Goal: Task Accomplishment & Management: Manage account settings

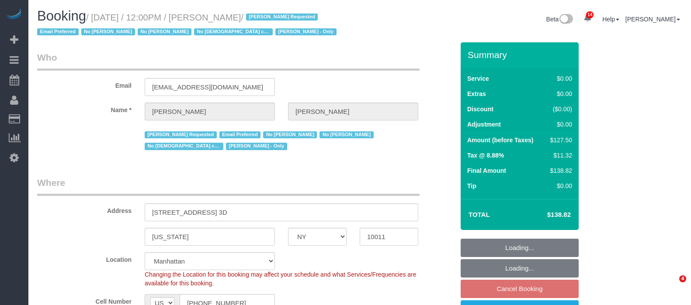
select select "NY"
select select "1"
select select "spot5"
select select "number:89"
select select "number:90"
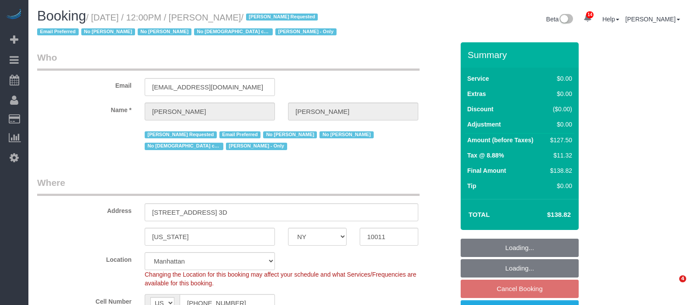
select select "number:15"
select select "number:5"
select select "number:21"
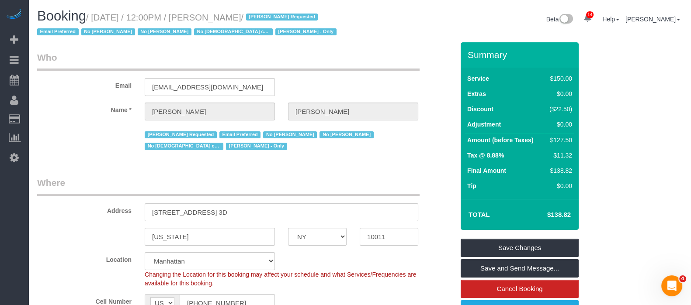
drag, startPoint x: 96, startPoint y: 15, endPoint x: 300, endPoint y: 23, distance: 203.7
click at [299, 19] on small "/ [DATE] / 12:00PM / [PERSON_NAME] / [PERSON_NAME] Requested Email Preferred No…" at bounding box center [188, 25] width 302 height 24
copy small "[DATE] / 12:00PM / [PERSON_NAME]"
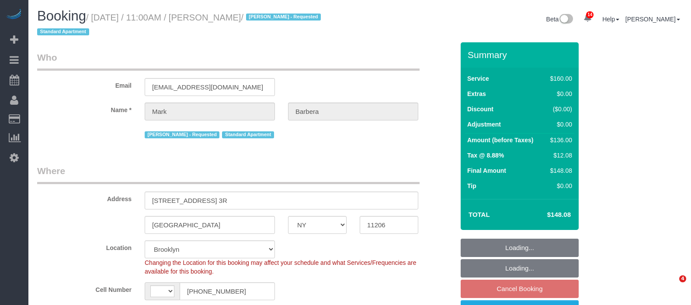
select select "NY"
select select "number:89"
select select "number:90"
select select "number:15"
select select "number:5"
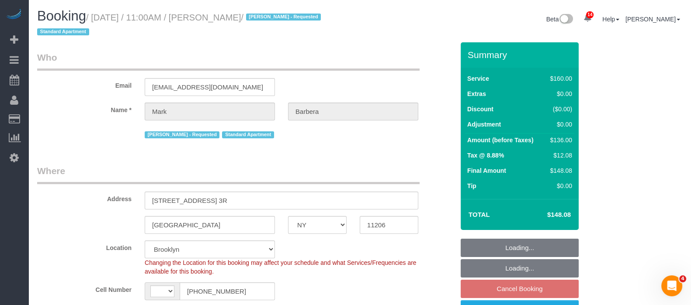
select select "string:[GEOGRAPHIC_DATA]"
select select "string:stripe-pm_1Mo8EL4VGloSiKo7RoYxd5JT"
click at [277, 18] on small "/ [DATE] / 11:00AM / [PERSON_NAME] / [PERSON_NAME] - Requested Standard Apartme…" at bounding box center [180, 25] width 286 height 24
select select "object:901"
select select "spot4"
